Goal: Transaction & Acquisition: Purchase product/service

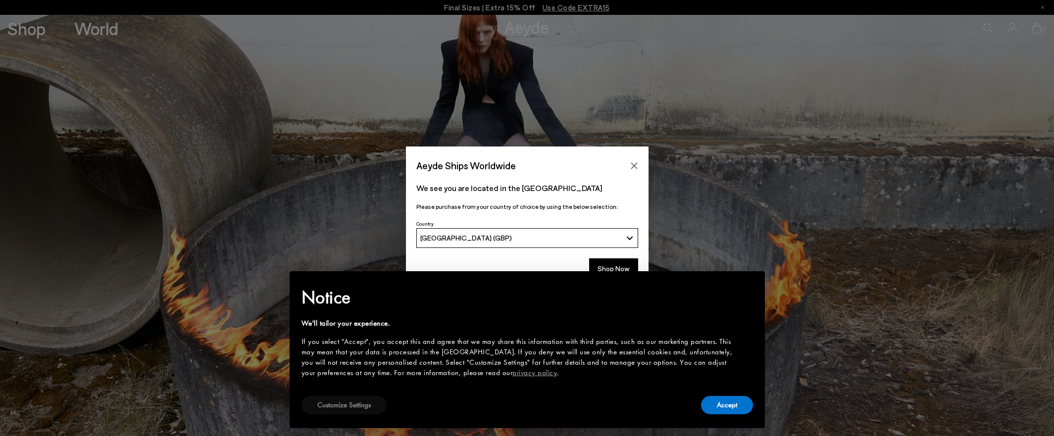
click at [350, 398] on button "Customize Settings" at bounding box center [343, 405] width 85 height 18
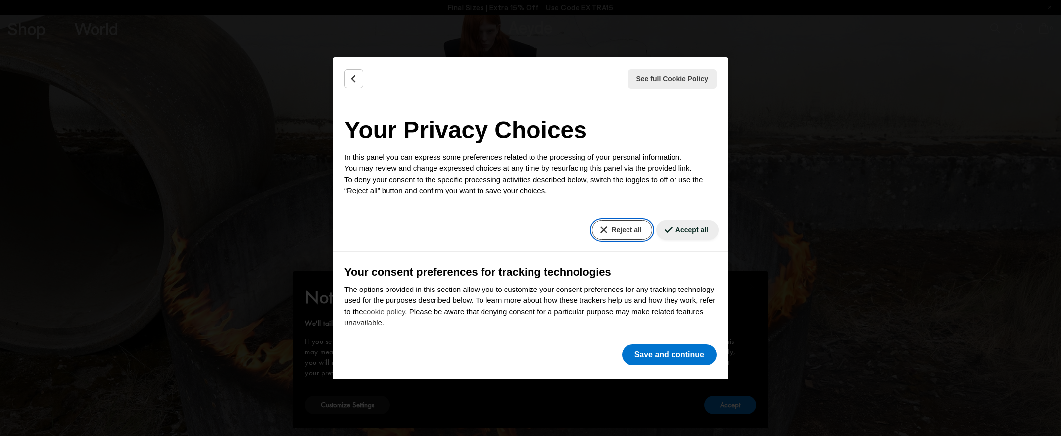
click at [606, 231] on button "Reject all" at bounding box center [622, 229] width 60 height 19
click at [668, 357] on button "Save and continue" at bounding box center [669, 355] width 95 height 21
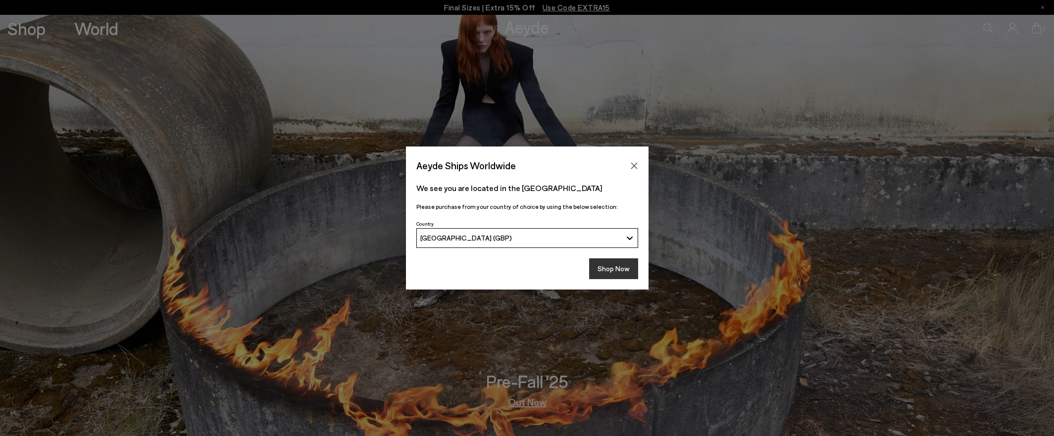
click at [621, 267] on button "Shop Now" at bounding box center [613, 268] width 49 height 21
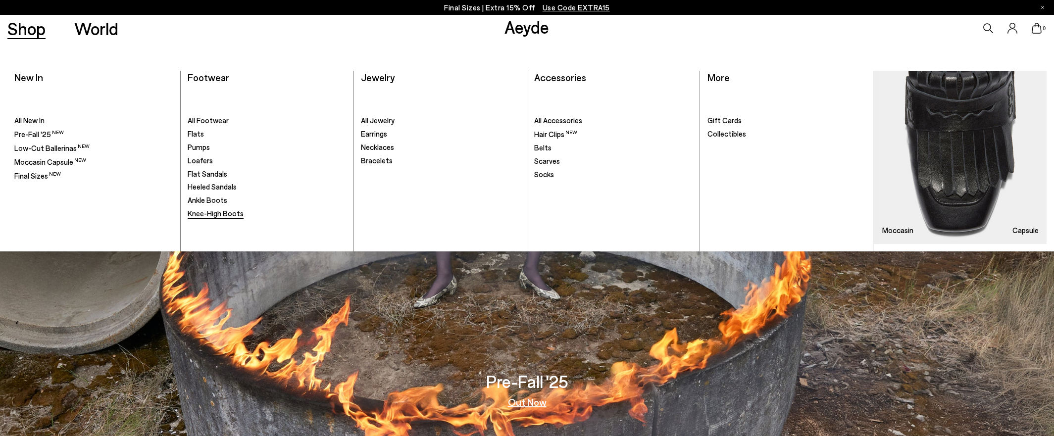
click at [220, 209] on span "Knee-High Boots" at bounding box center [216, 213] width 56 height 9
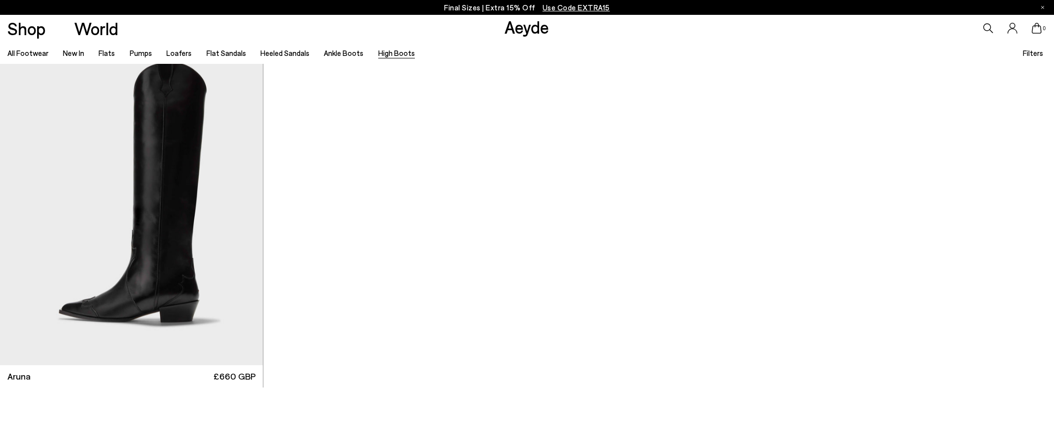
scroll to position [792, 0]
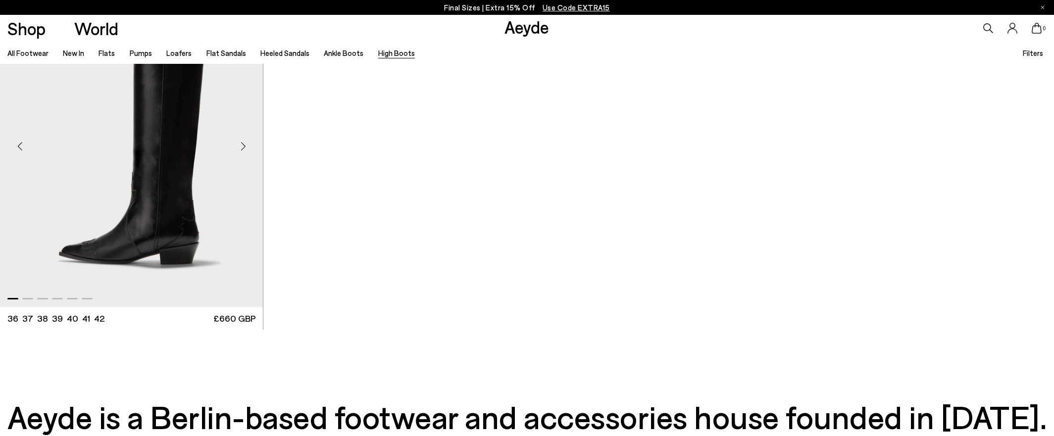
click at [200, 201] on img "1 / 6" at bounding box center [131, 142] width 263 height 330
